Goal: Information Seeking & Learning: Learn about a topic

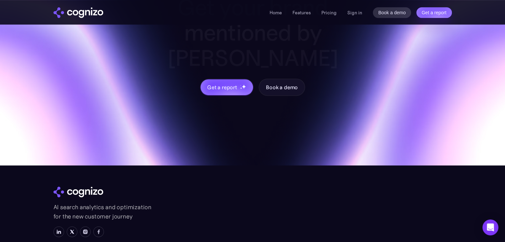
scroll to position [2830, 0]
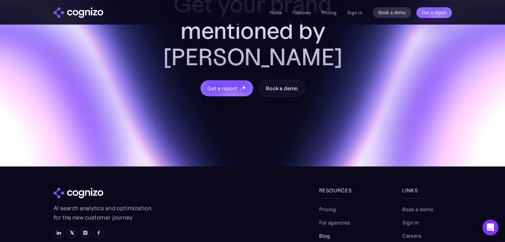
click at [324, 232] on link "Blog" at bounding box center [324, 236] width 11 height 8
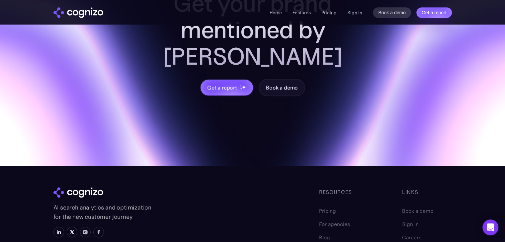
scroll to position [404, 0]
